Goal: Transaction & Acquisition: Purchase product/service

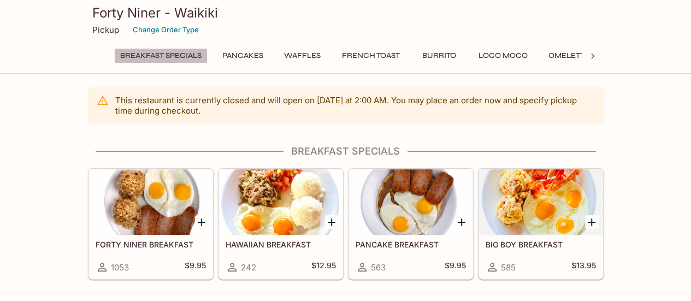
click at [171, 56] on button "Breakfast Specials" at bounding box center [160, 55] width 93 height 15
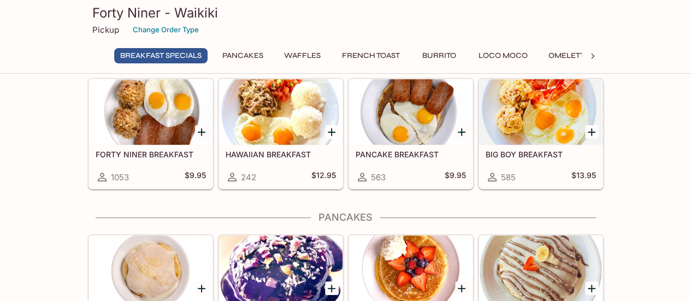
scroll to position [90, 0]
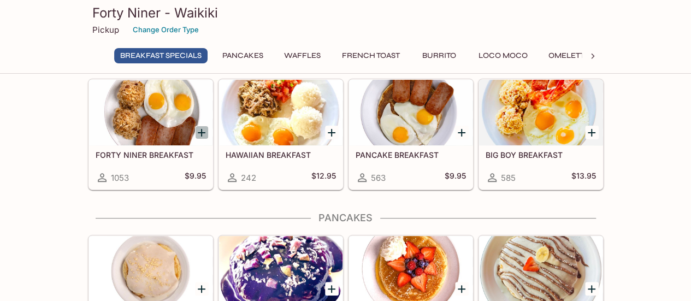
click at [195, 126] on icon "Add FORTY NINER BREAKFAST" at bounding box center [201, 132] width 13 height 13
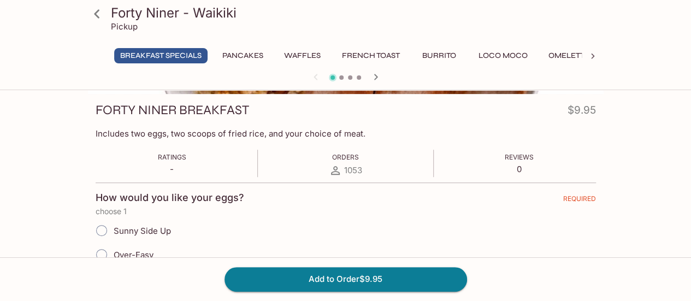
scroll to position [146, 0]
click at [99, 15] on icon at bounding box center [96, 13] width 19 height 19
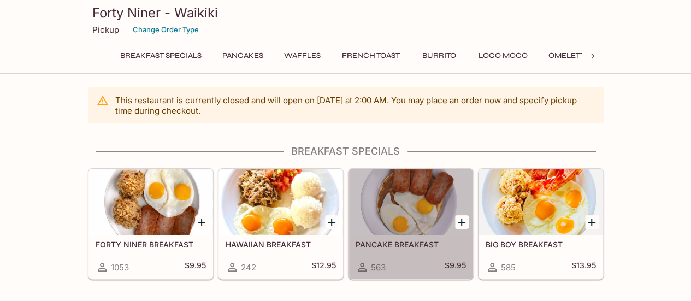
click at [403, 214] on div at bounding box center [410, 202] width 123 height 66
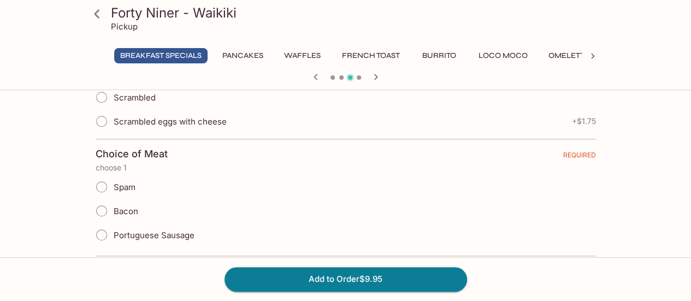
scroll to position [386, 0]
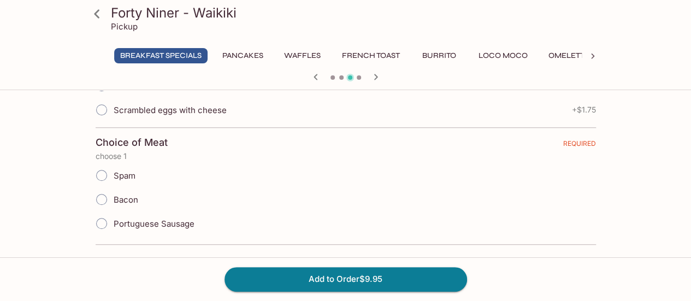
click at [617, 233] on div "Forty Niner - Waikiki Pickup Breakfast Specials Pancakes Waffles French Toast B…" at bounding box center [345, 6] width 691 height 596
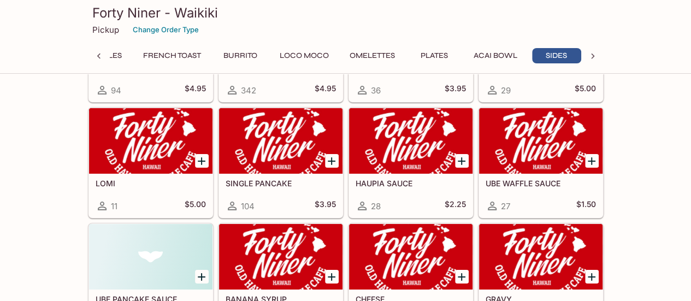
scroll to position [1816, 0]
